Goal: Task Accomplishment & Management: Use online tool/utility

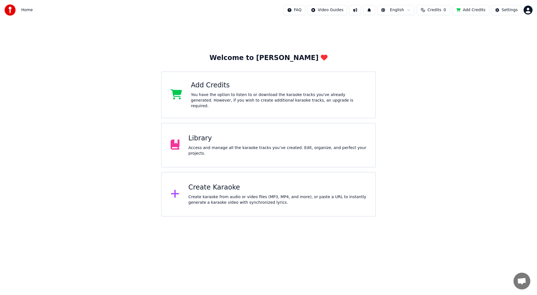
click at [525, 283] on span "Open de chat" at bounding box center [521, 282] width 9 height 8
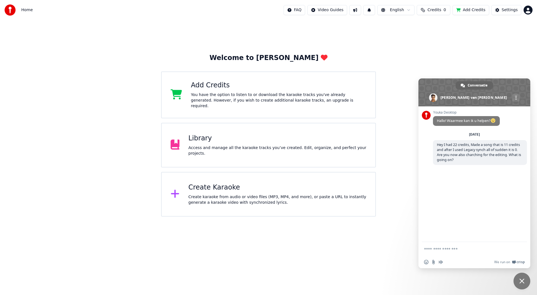
click at [524, 283] on span "Chat sluiten" at bounding box center [521, 281] width 5 height 5
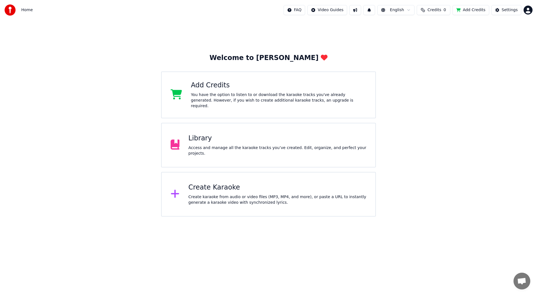
click at [440, 11] on span "Credits" at bounding box center [434, 10] width 14 height 6
click at [430, 59] on button "Refresh" at bounding box center [436, 62] width 29 height 10
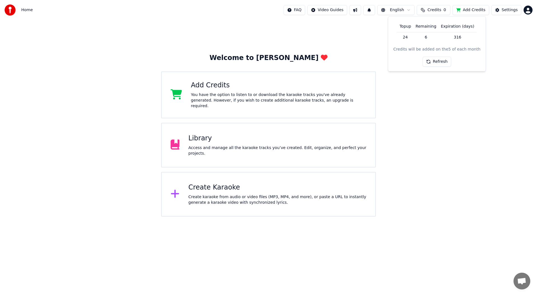
click at [430, 59] on button "Refresh" at bounding box center [436, 62] width 29 height 10
click at [451, 103] on div "Welcome to Youka Add Credits You have the option to listen to or download the k…" at bounding box center [268, 118] width 537 height 197
click at [231, 146] on div "Access and manage all the karaoke tracks you’ve created. Edit, organize, and pe…" at bounding box center [277, 150] width 178 height 11
